Goal: Information Seeking & Learning: Learn about a topic

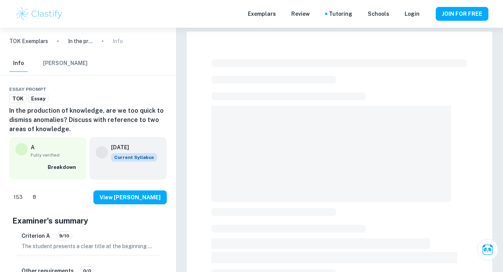
checkbox input "true"
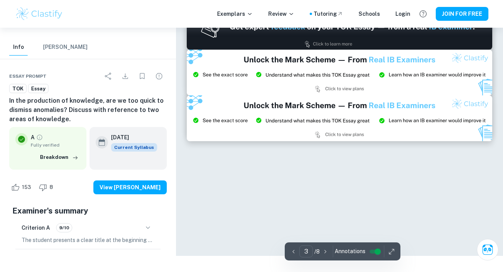
type input "2"
